Goal: Task Accomplishment & Management: Use online tool/utility

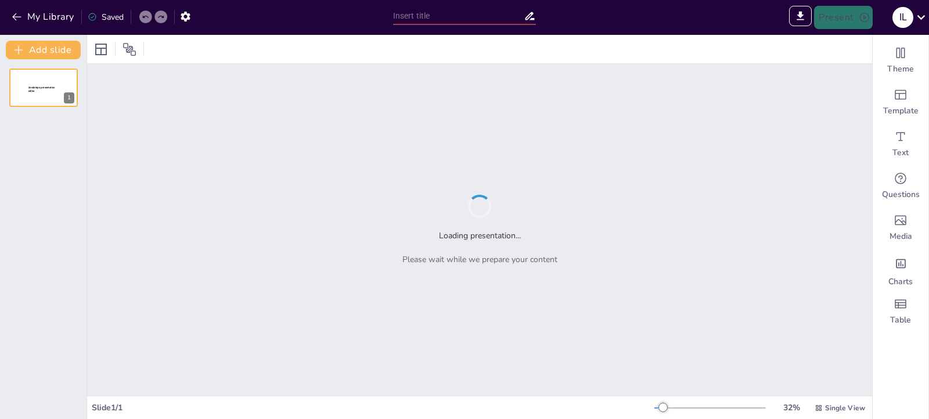
type input "Imported ANALISIS DE SUELOS-AGENCIA AGRARIA PATAZ.pptx"
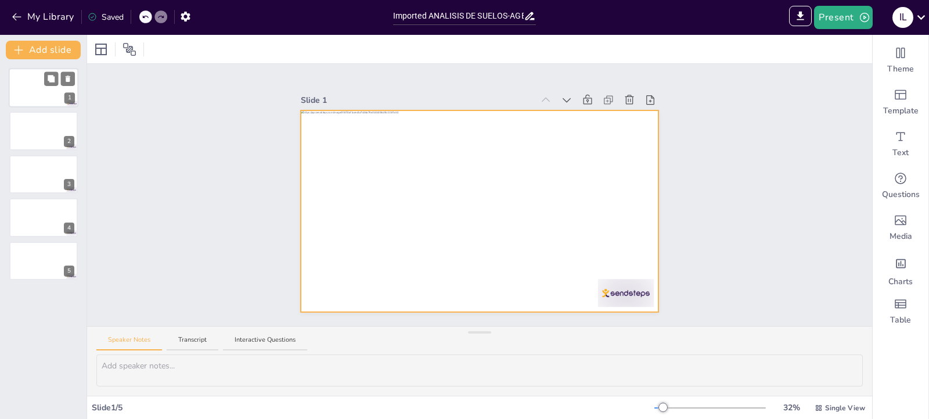
click at [27, 100] on div at bounding box center [44, 87] width 70 height 39
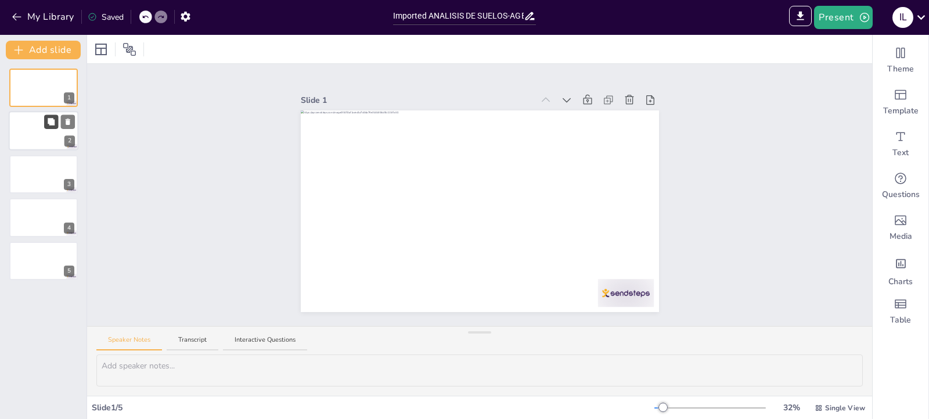
click at [44, 125] on button at bounding box center [51, 122] width 14 height 14
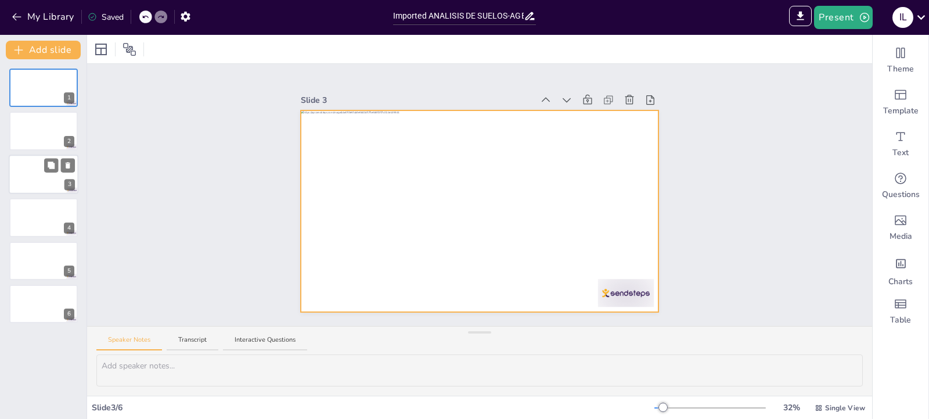
click at [40, 159] on div at bounding box center [44, 174] width 70 height 39
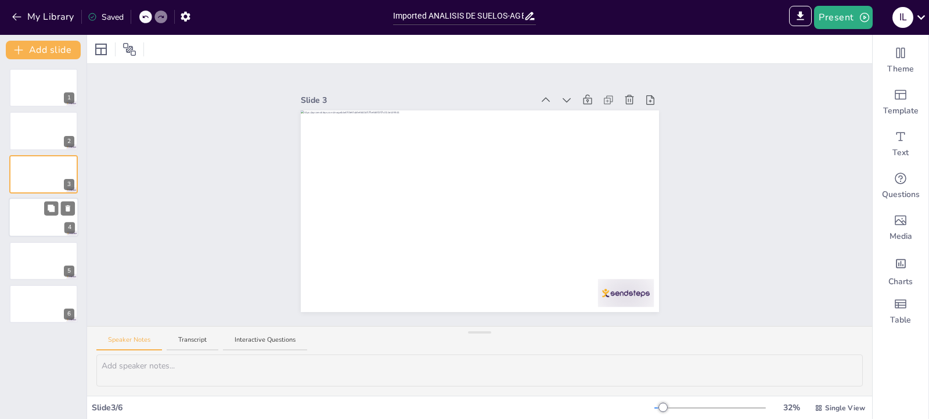
click at [34, 236] on div "4" at bounding box center [44, 216] width 70 height 39
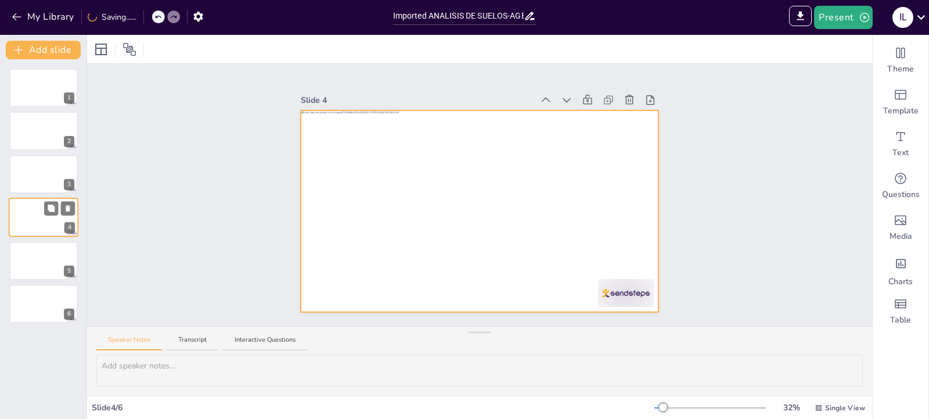
click at [50, 221] on div at bounding box center [44, 216] width 70 height 39
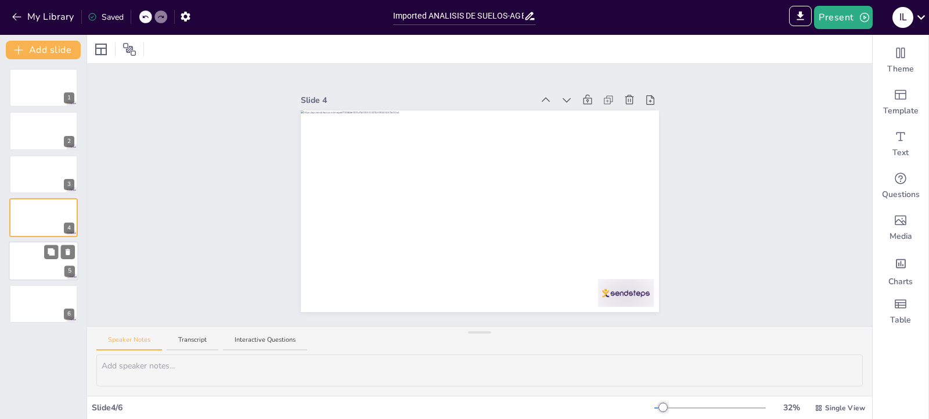
click at [63, 271] on div at bounding box center [44, 260] width 70 height 39
click at [57, 293] on button at bounding box center [51, 295] width 14 height 14
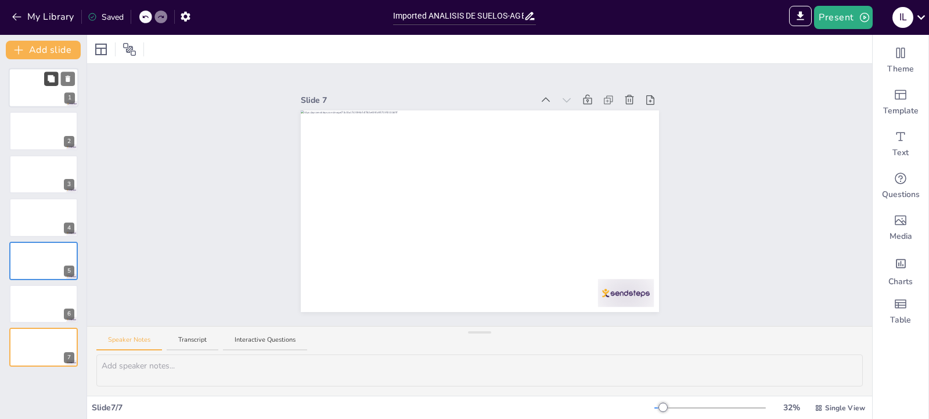
click at [48, 81] on icon at bounding box center [51, 79] width 8 height 8
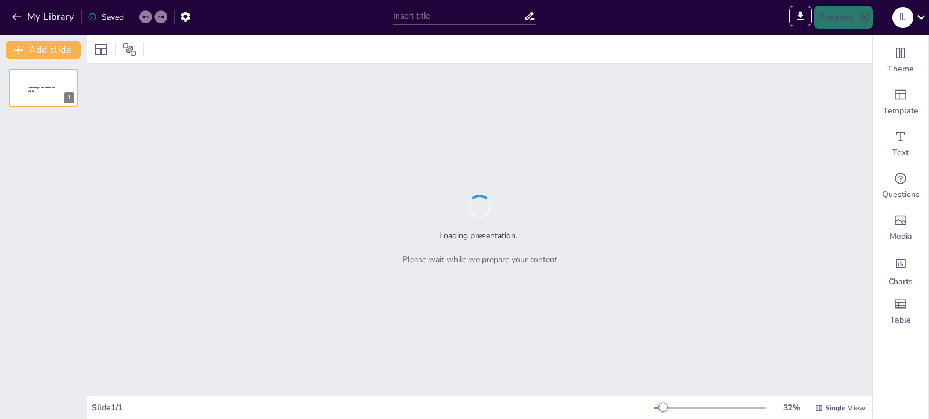
type input "New Sendsteps"
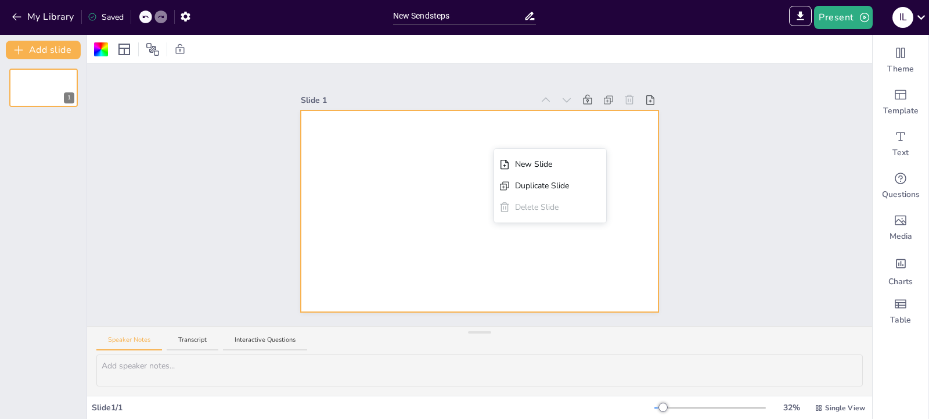
click at [432, 147] on div at bounding box center [480, 211] width 358 height 202
click at [43, 80] on div at bounding box center [44, 87] width 70 height 39
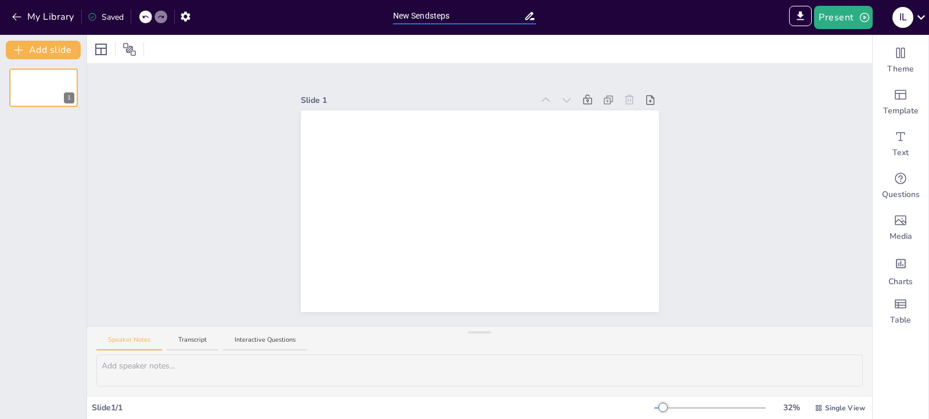
click at [416, 14] on input "New Sendsteps" at bounding box center [458, 16] width 131 height 17
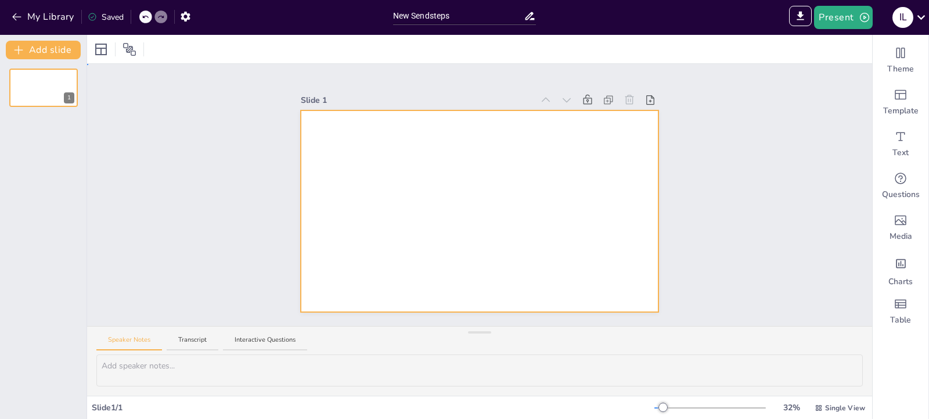
click at [311, 204] on div at bounding box center [480, 211] width 358 height 202
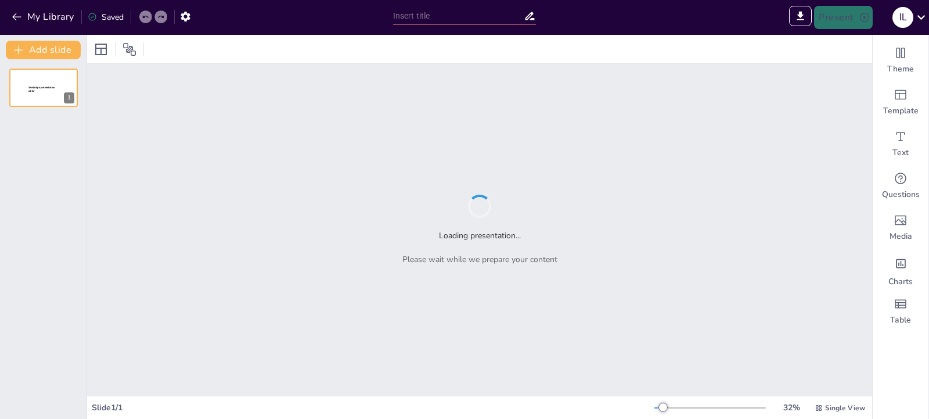
type input "New Sendsteps"
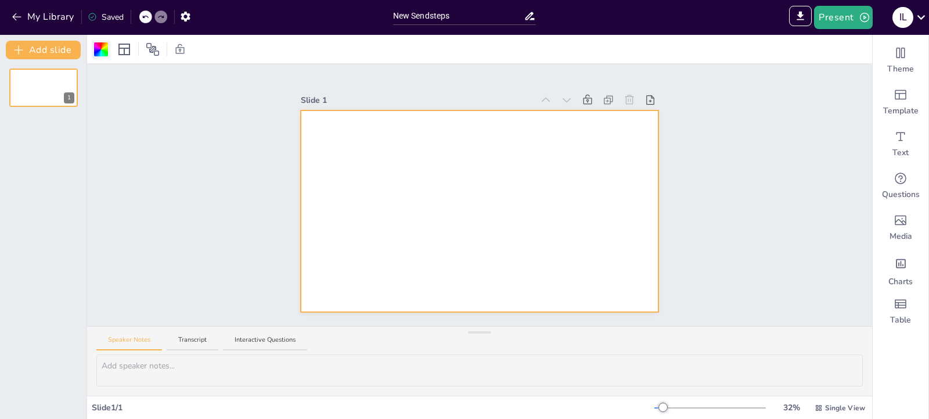
click at [98, 54] on div at bounding box center [101, 49] width 14 height 14
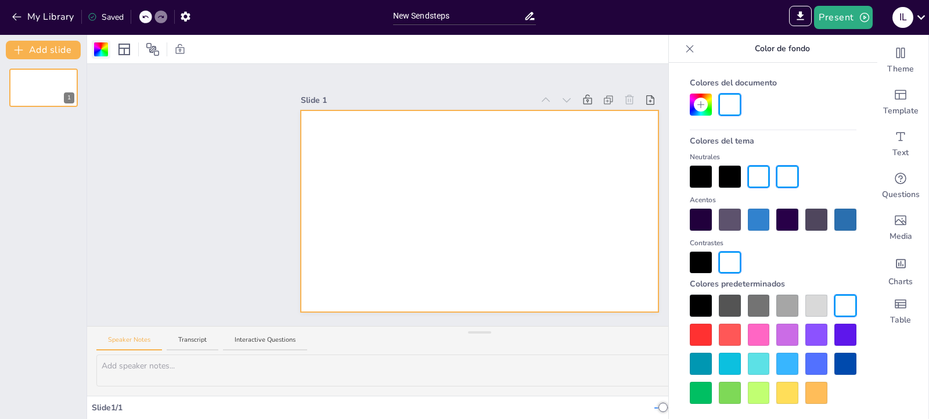
click at [108, 52] on div at bounding box center [101, 49] width 19 height 19
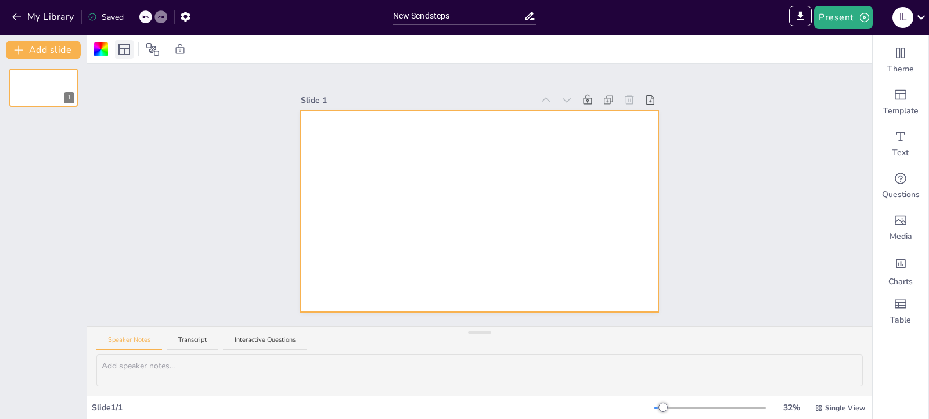
click at [125, 52] on icon at bounding box center [124, 50] width 12 height 12
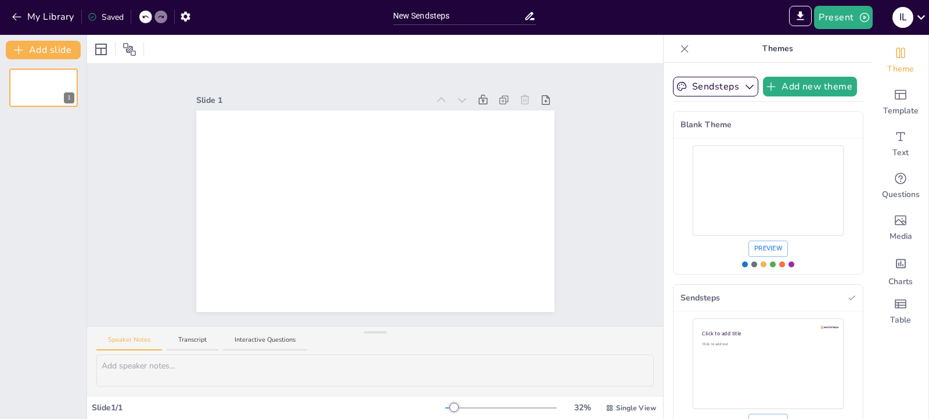
click at [160, 53] on div at bounding box center [375, 49] width 576 height 28
click at [138, 53] on div at bounding box center [129, 49] width 19 height 19
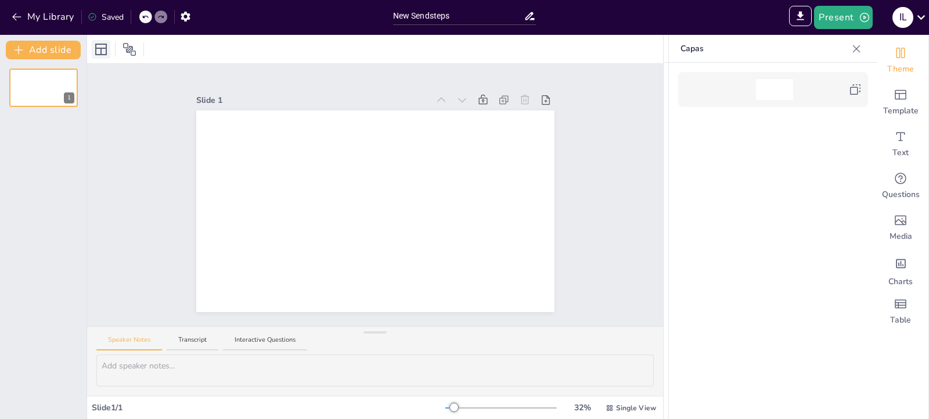
click at [97, 53] on icon at bounding box center [101, 49] width 14 height 14
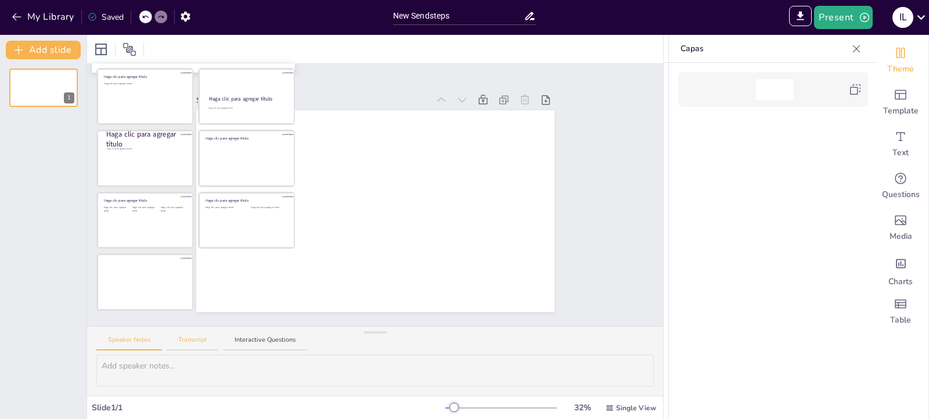
click at [201, 339] on button "Transcript" at bounding box center [193, 343] width 52 height 16
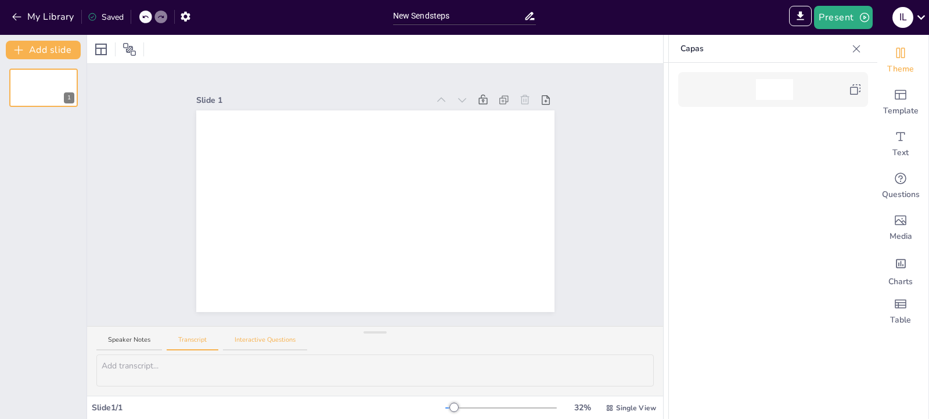
click at [260, 338] on button "Interactive Questions" at bounding box center [265, 343] width 84 height 16
click at [128, 340] on button "Speaker Notes" at bounding box center [129, 343] width 66 height 16
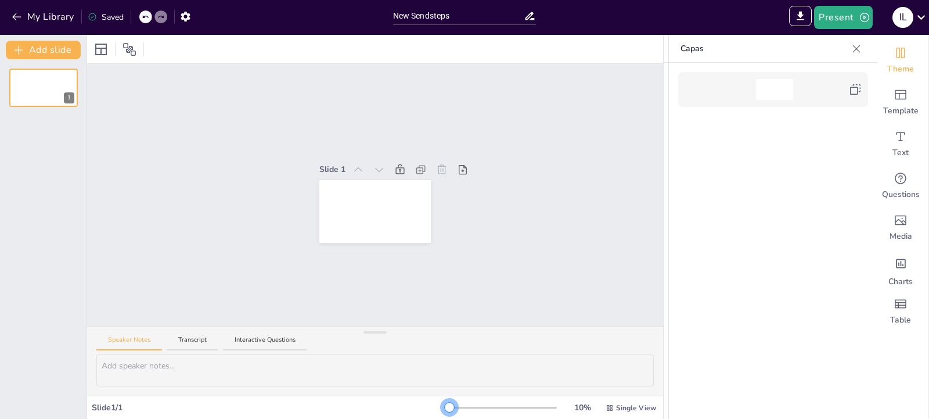
drag, startPoint x: 429, startPoint y: 408, endPoint x: 416, endPoint y: 406, distance: 13.0
click at [416, 406] on div "Slide 1 / 1 10 % Single View" at bounding box center [375, 407] width 576 height 19
click at [103, 45] on icon at bounding box center [101, 49] width 14 height 14
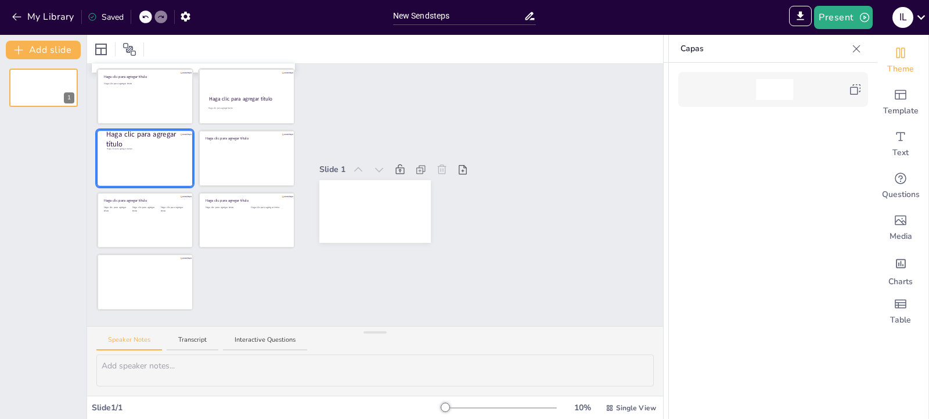
click at [144, 170] on div at bounding box center [145, 158] width 95 height 55
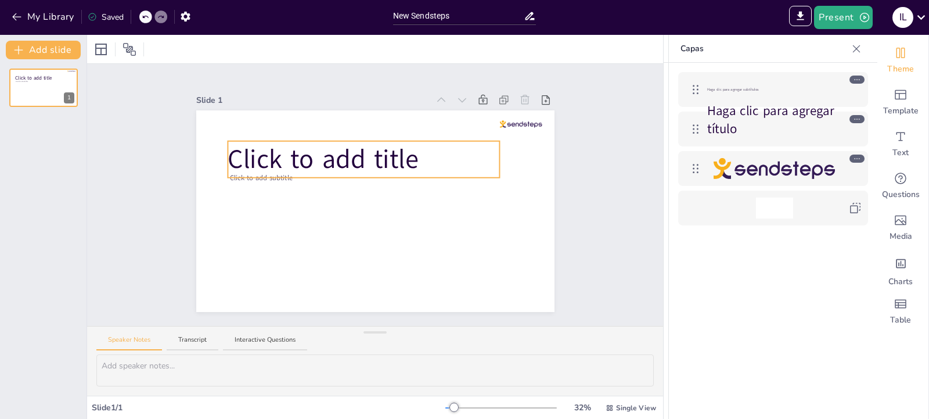
click at [272, 157] on span "Click to add title" at bounding box center [323, 159] width 191 height 36
